Goal: Navigation & Orientation: Find specific page/section

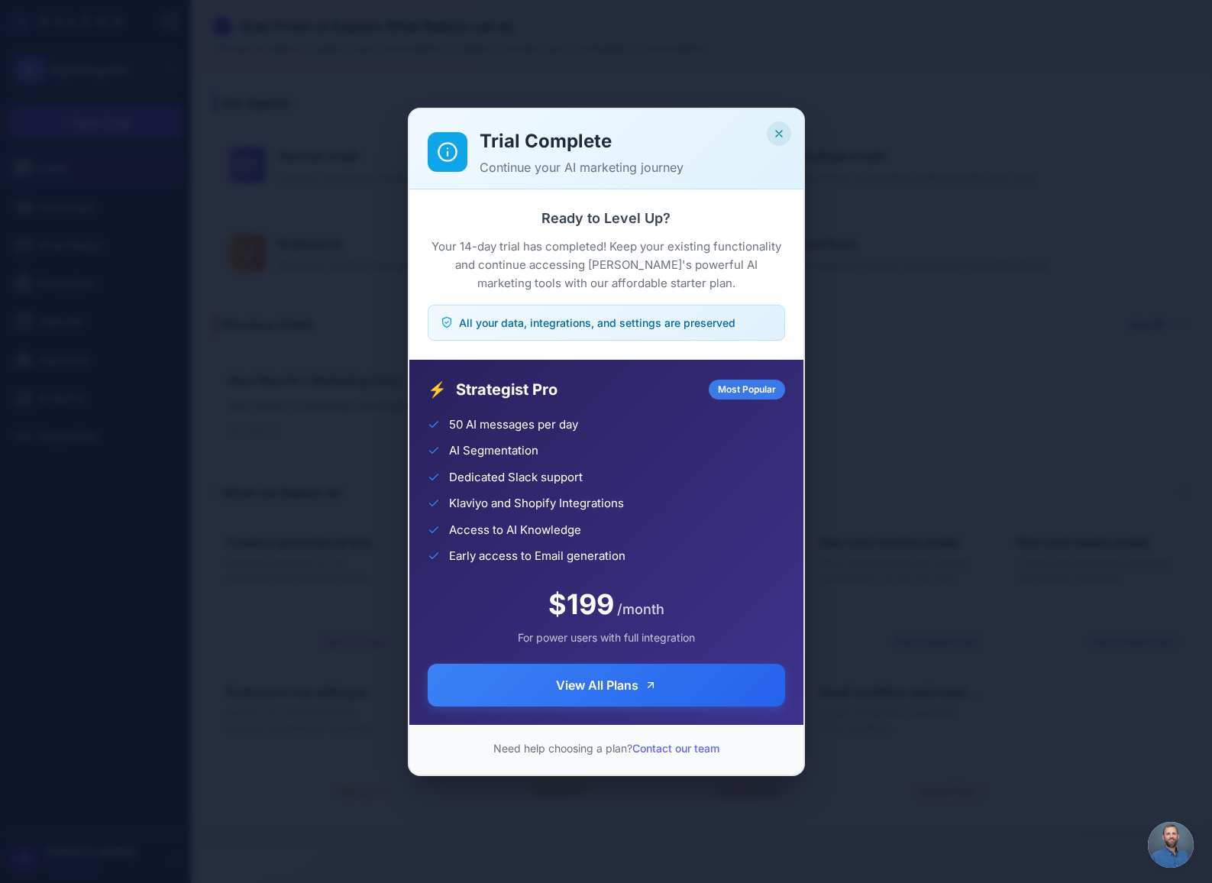
click at [786, 129] on button "Close" at bounding box center [779, 133] width 24 height 24
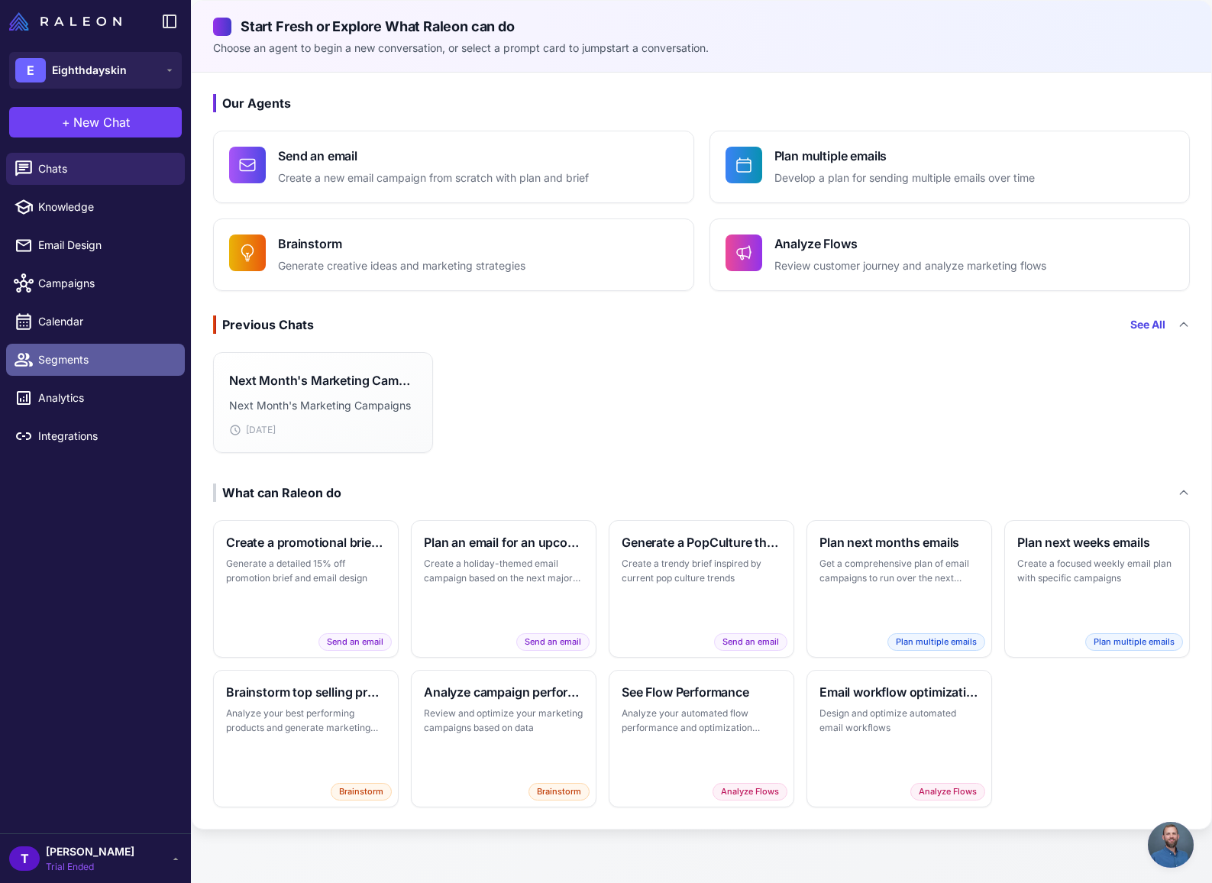
click at [71, 354] on span "Segments" at bounding box center [105, 359] width 134 height 17
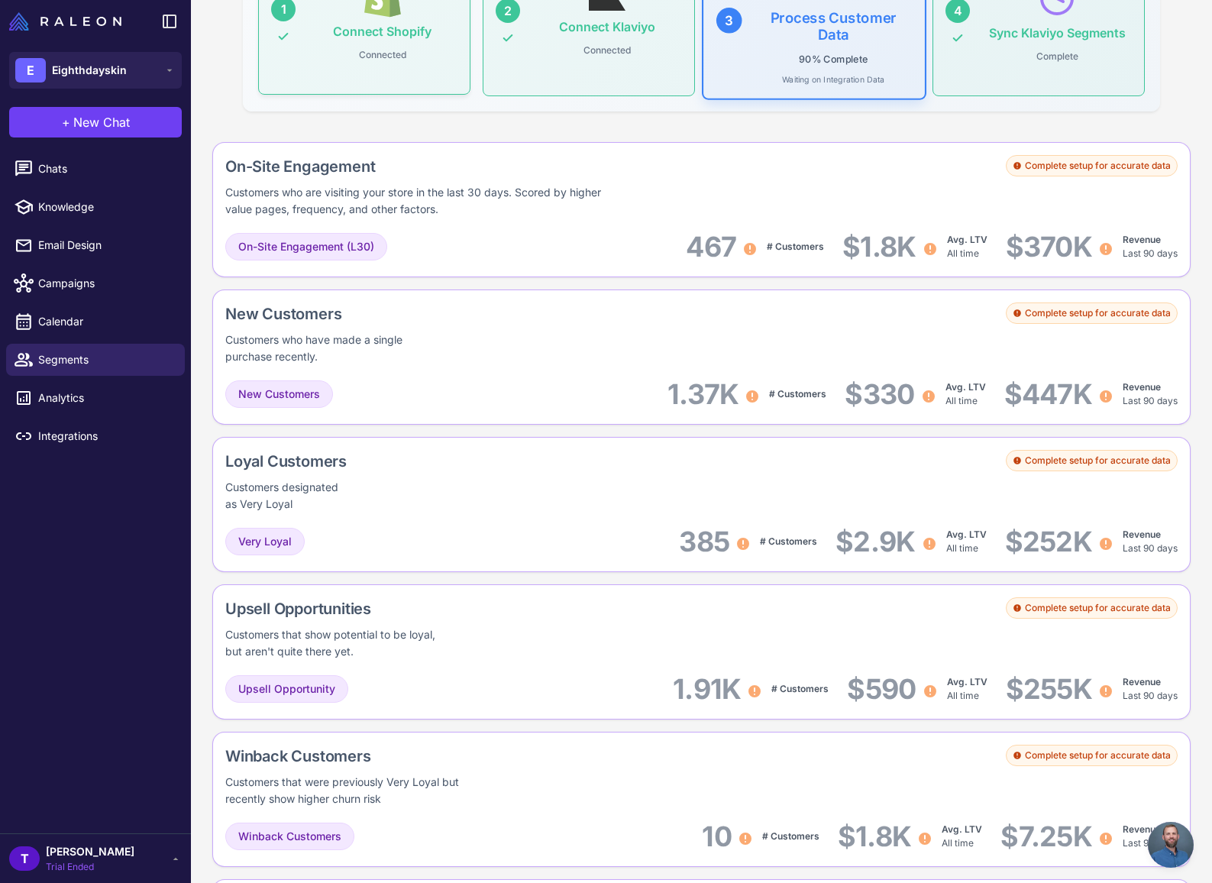
scroll to position [112, 0]
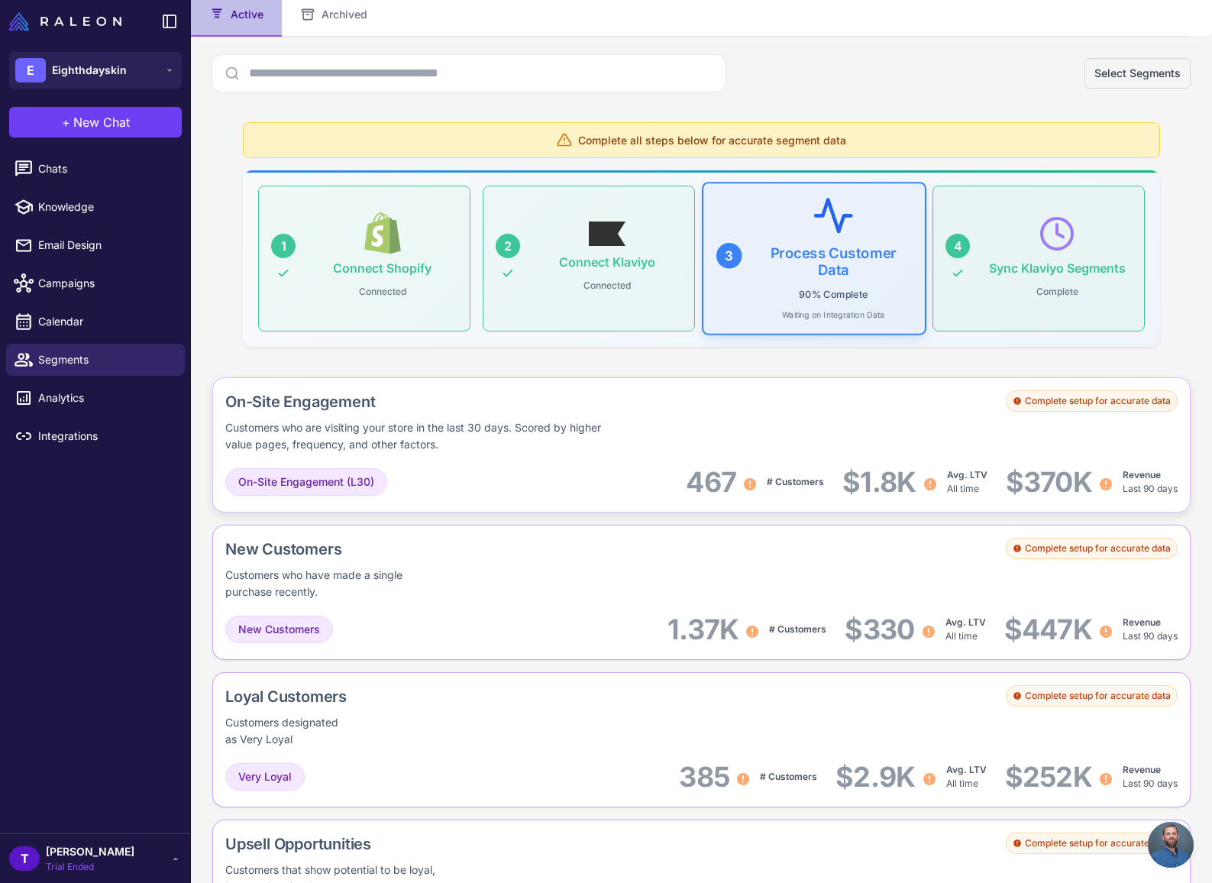
click at [1052, 387] on div "On-Site Engagement Customers who are visiting your store in the last 30 days. S…" at bounding box center [701, 444] width 978 height 135
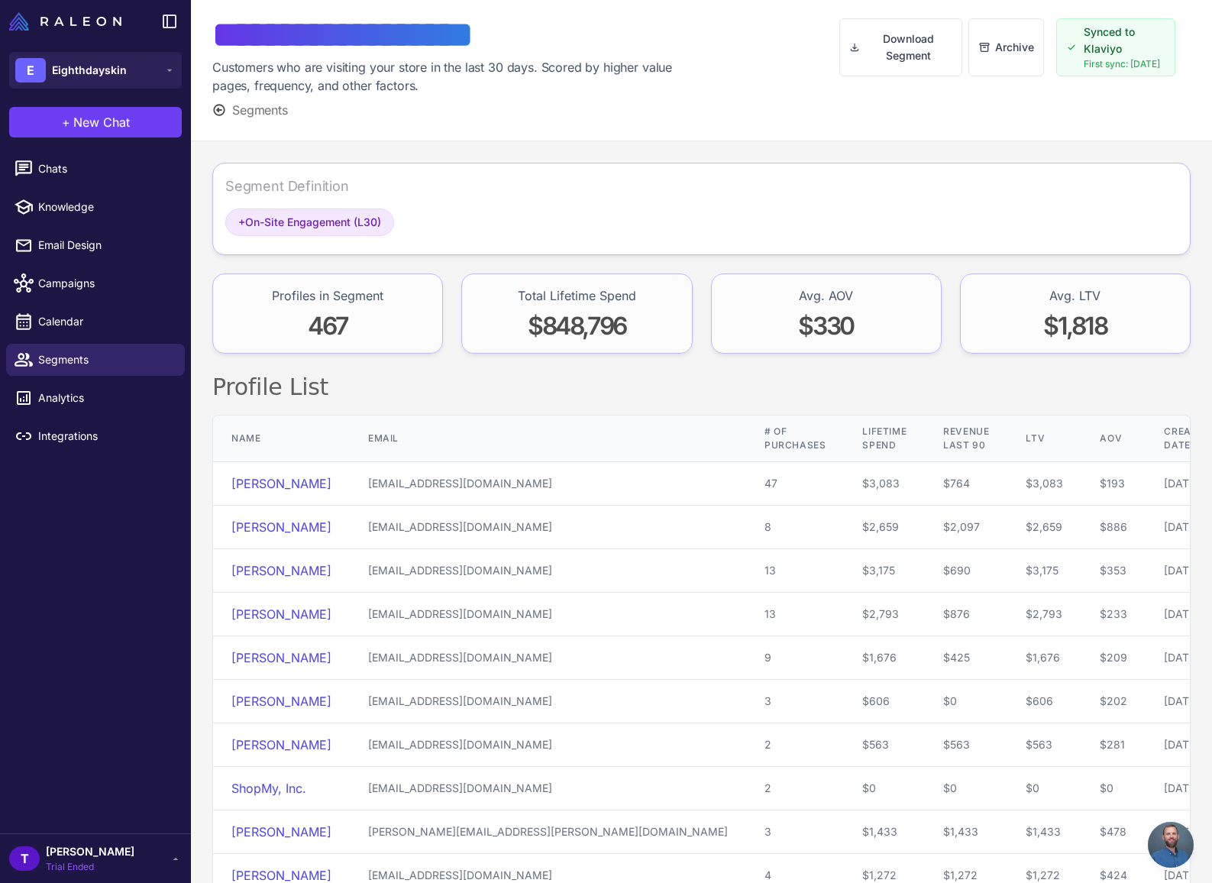
scroll to position [29, 0]
